Goal: Information Seeking & Learning: Learn about a topic

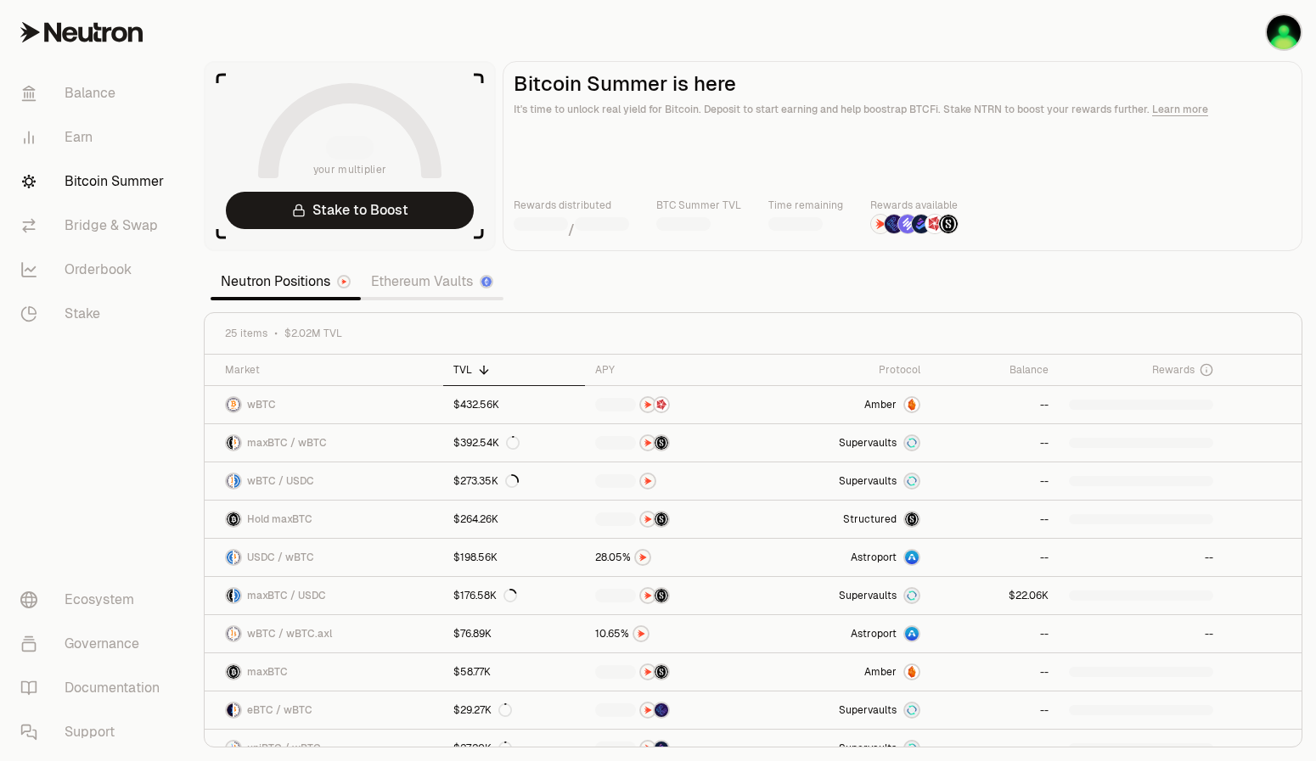
click at [1030, 284] on section "your multiplier Stake to Boost Bitcoin Summer is here It's time to unlock real …" at bounding box center [753, 380] width 1126 height 761
